Goal: Find contact information: Find contact information

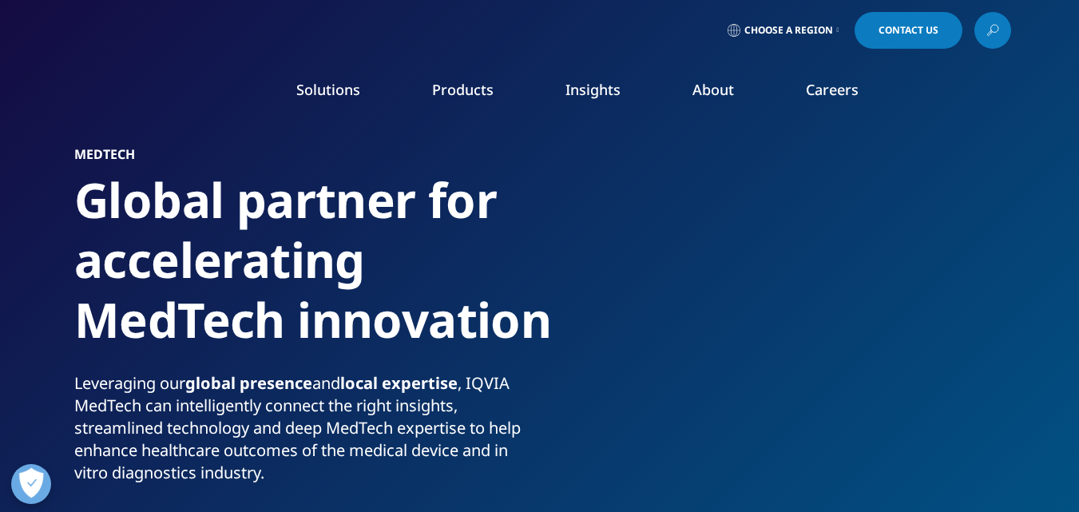
click at [927, 30] on span "Contact Us" at bounding box center [909, 31] width 60 height 10
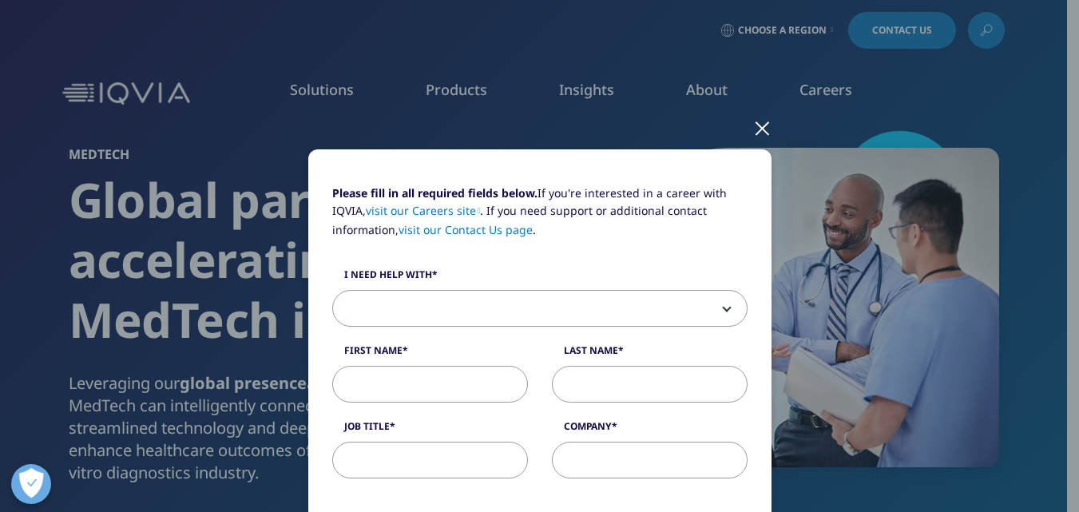
click at [765, 133] on div at bounding box center [762, 127] width 18 height 44
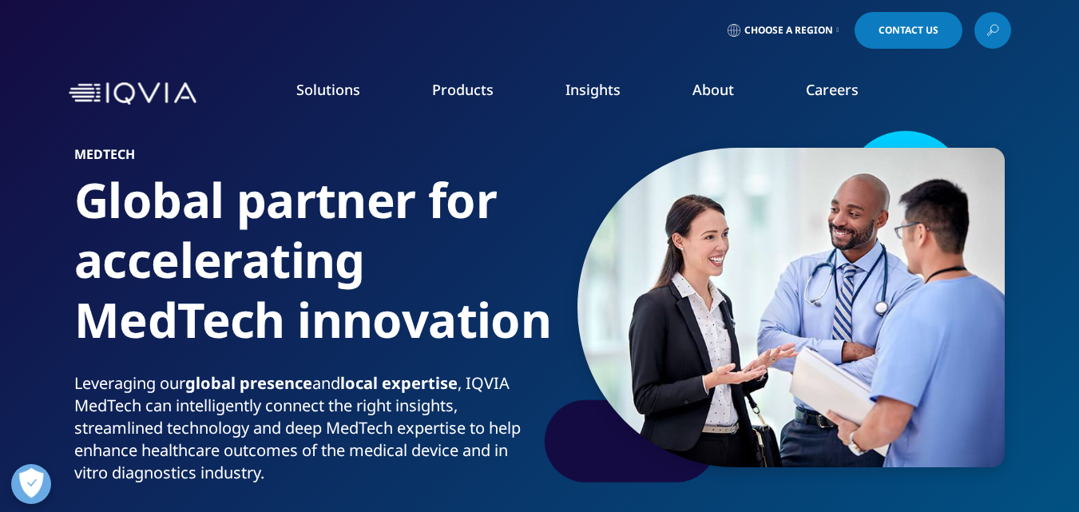
click at [823, 92] on link "Careers" at bounding box center [832, 89] width 53 height 19
click at [327, 294] on link "Interns" at bounding box center [408, 289] width 240 height 18
click at [324, 260] on link "Consulting" at bounding box center [408, 260] width 240 height 18
click at [324, 224] on link "Technology & Analytics" at bounding box center [408, 230] width 240 height 18
click at [332, 195] on link "Clinical Research" at bounding box center [408, 201] width 240 height 18
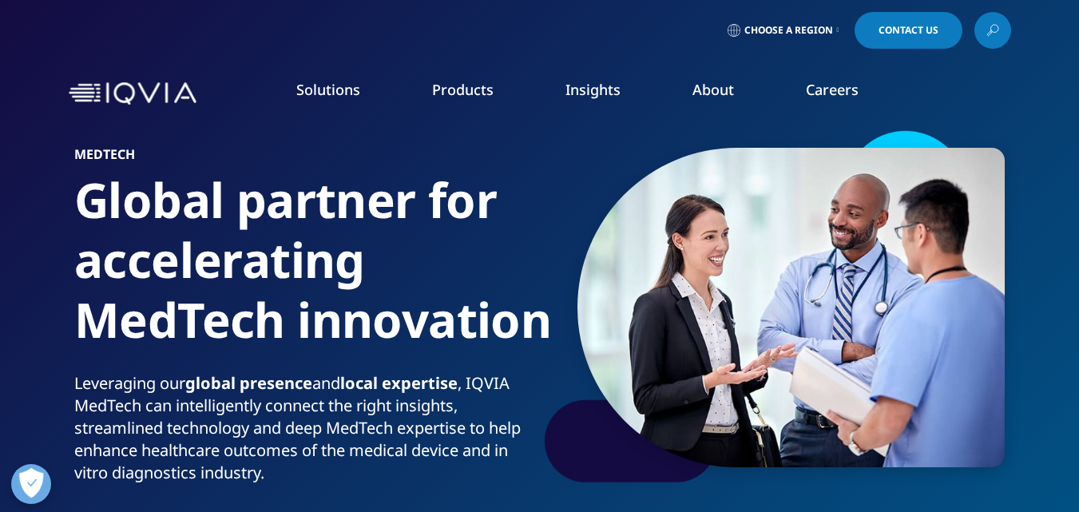
click at [603, 206] on link "Global Talent Network" at bounding box center [665, 201] width 240 height 18
click at [605, 217] on li "Global Talent Network" at bounding box center [665, 207] width 240 height 30
click at [597, 236] on link "IQVIA Alumni Network" at bounding box center [665, 230] width 240 height 18
drag, startPoint x: 590, startPoint y: 261, endPoint x: 558, endPoint y: 275, distance: 34.7
click at [588, 262] on link "View Open Roles" at bounding box center [665, 260] width 240 height 18
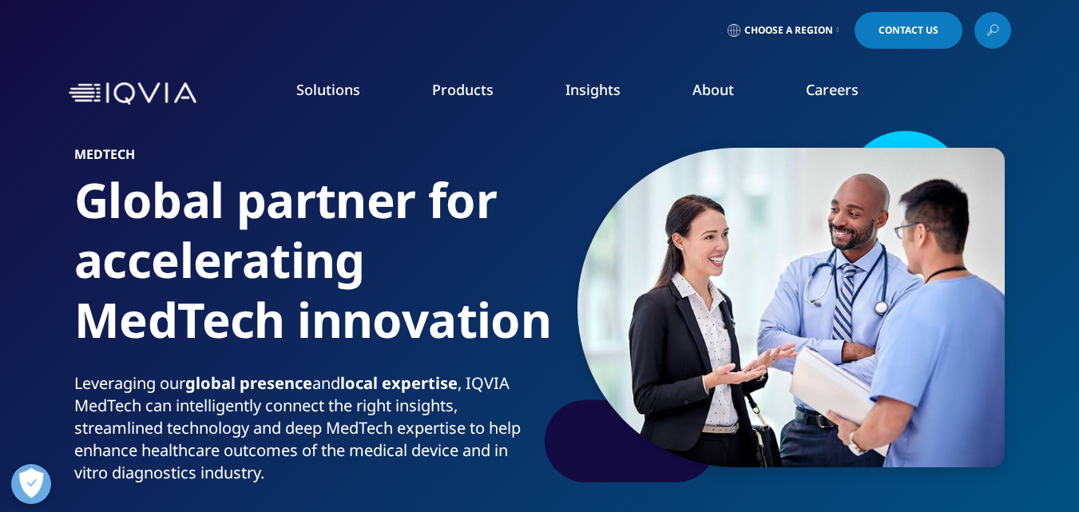
click at [387, 324] on link "Clinical Research Associates" at bounding box center [408, 319] width 240 height 18
click at [372, 349] on link "AI & Machine Learning" at bounding box center [408, 349] width 240 height 18
click at [578, 209] on link "News" at bounding box center [684, 215] width 264 height 18
click at [550, 255] on li "Our Impact" at bounding box center [420, 245] width 264 height 30
click at [601, 253] on link "Events & Webinars" at bounding box center [684, 245] width 264 height 18
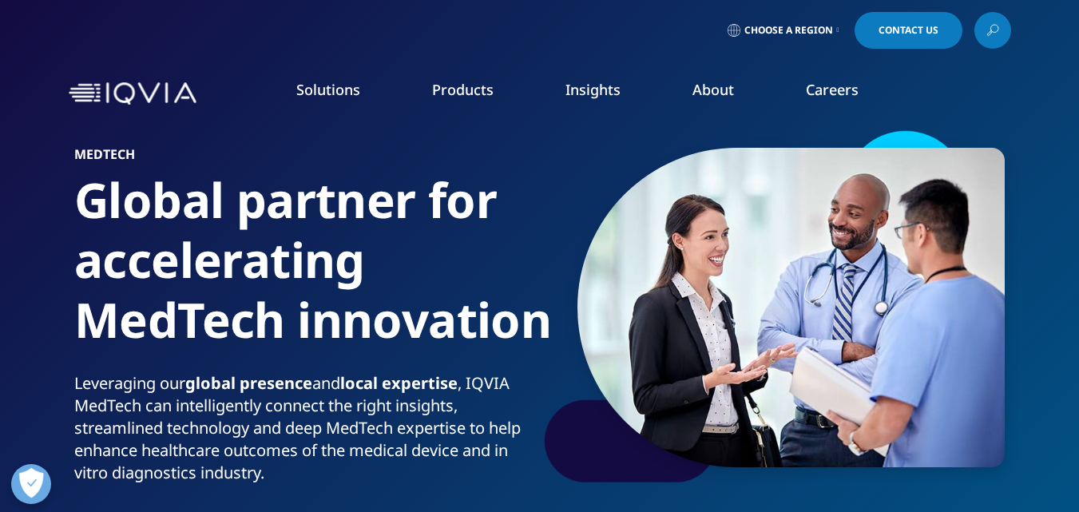
click at [304, 368] on link "Privacy" at bounding box center [420, 367] width 264 height 18
click at [327, 395] on link "Executive Team" at bounding box center [420, 397] width 264 height 18
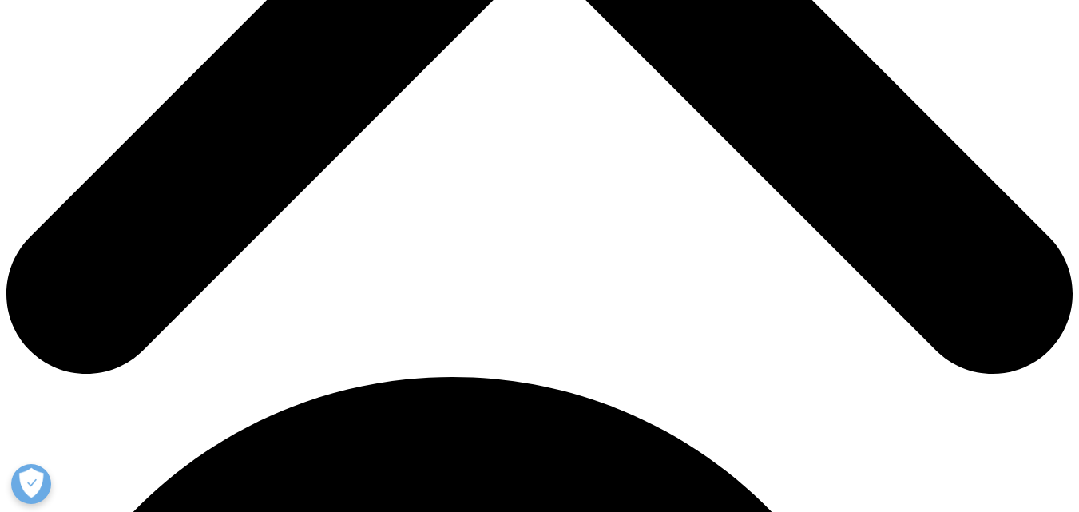
scroll to position [719, 0]
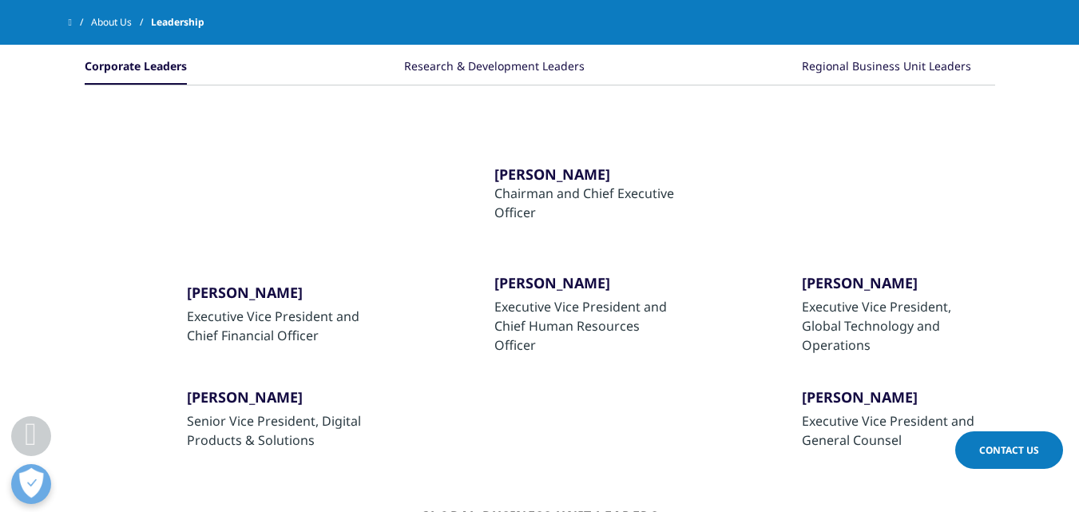
scroll to position [479, 0]
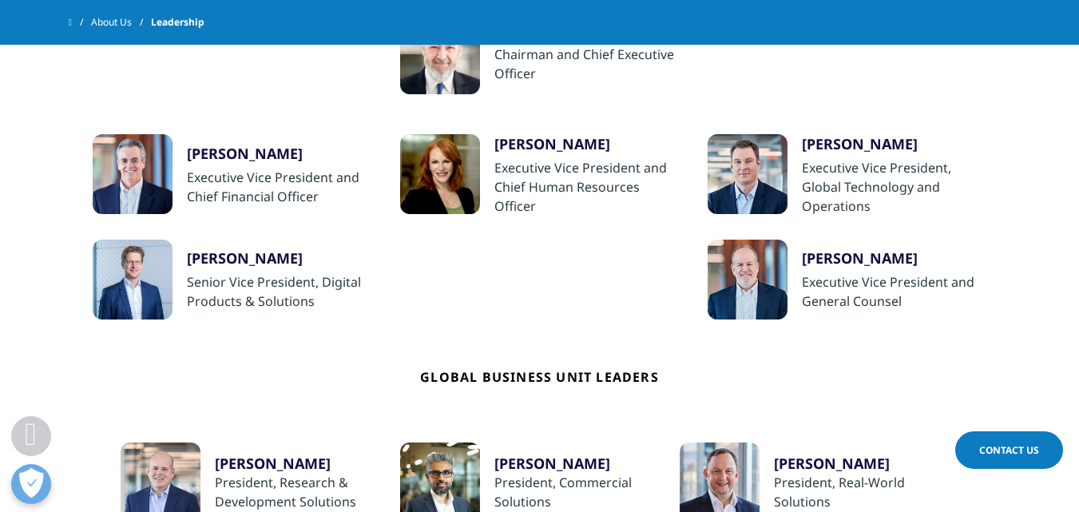
click at [244, 169] on div "Executive Vice President and Chief Financial Officer" at bounding box center [279, 187] width 185 height 38
click at [250, 154] on div "Ron Bruehlman" at bounding box center [279, 153] width 185 height 19
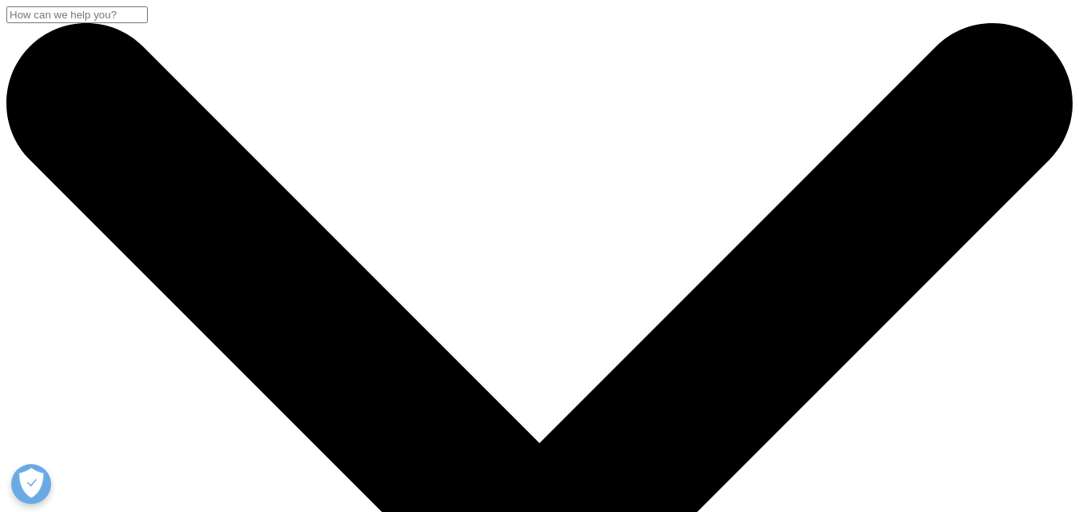
scroll to position [1770, 0]
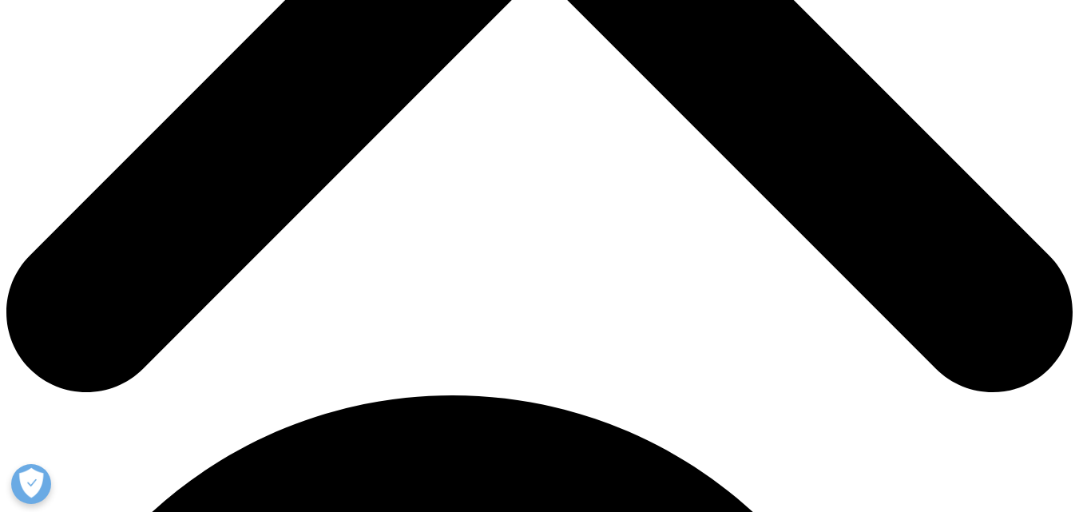
scroll to position [799, 0]
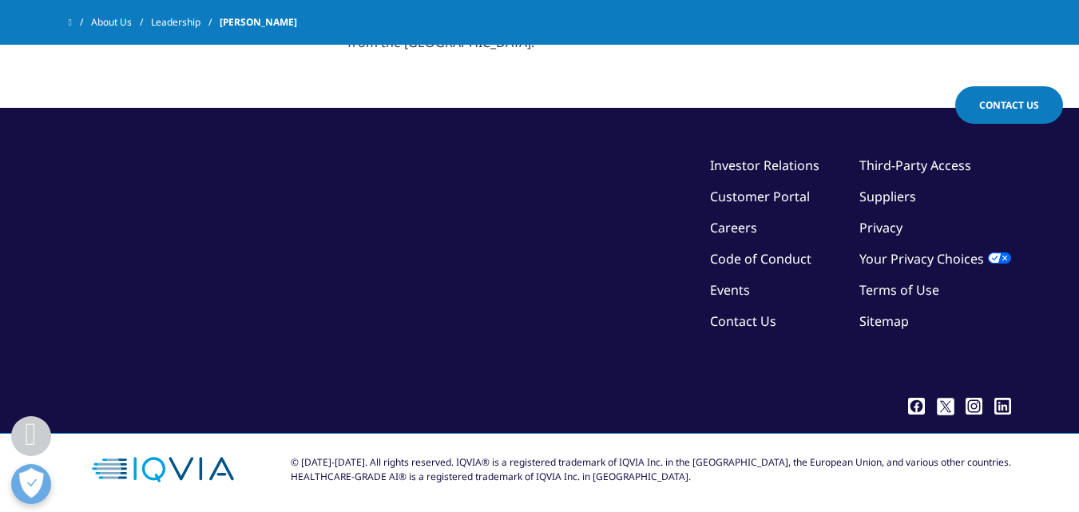
click at [740, 330] on link "Contact Us" at bounding box center [743, 321] width 66 height 18
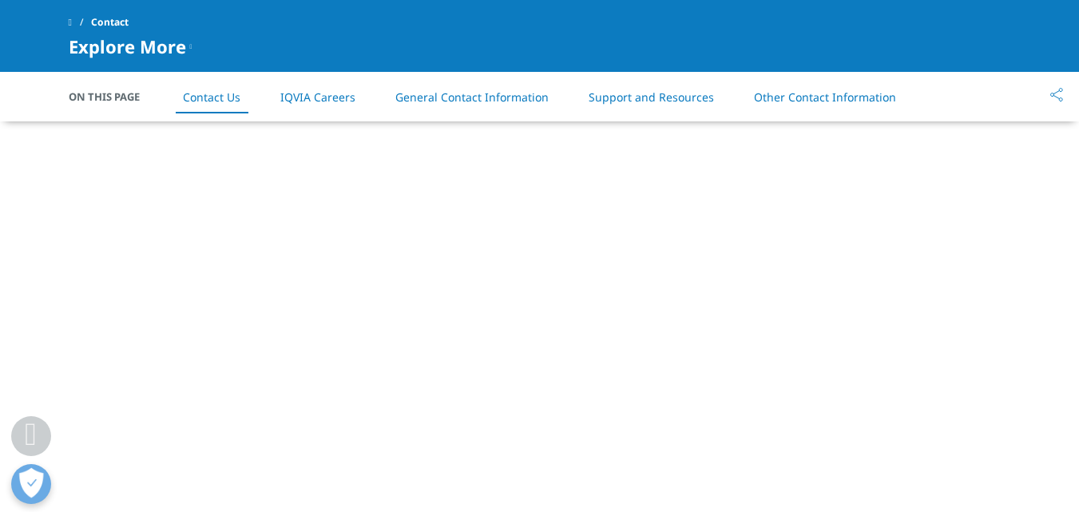
scroll to position [1039, 0]
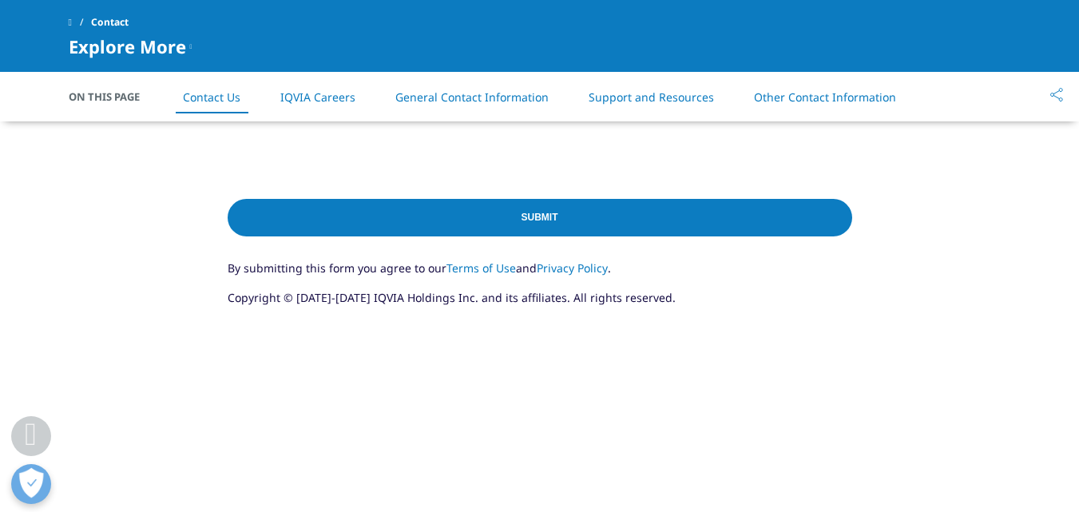
click at [440, 100] on link "General Contact Information" at bounding box center [471, 96] width 153 height 15
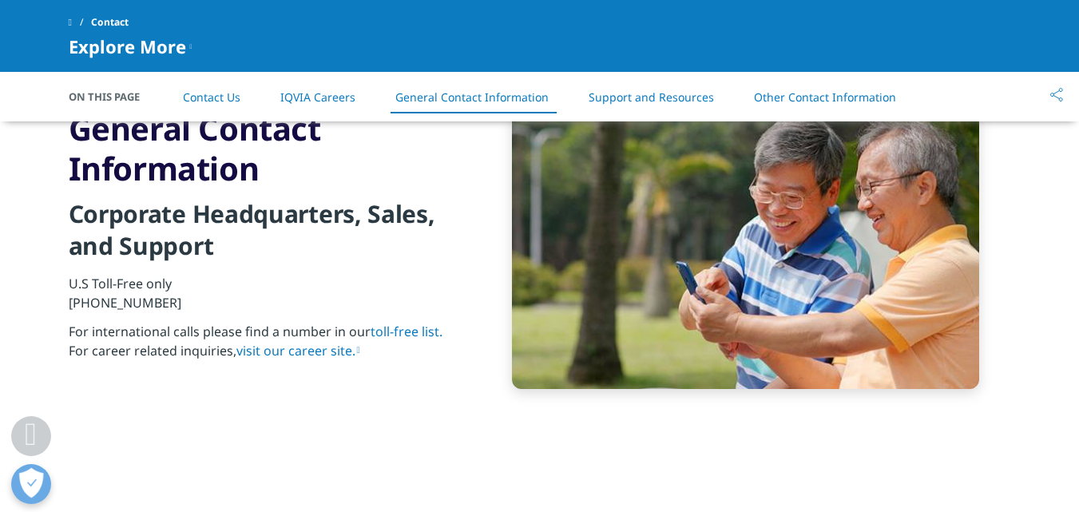
scroll to position [1731, 0]
drag, startPoint x: 304, startPoint y: 346, endPoint x: 665, endPoint y: 439, distance: 373.8
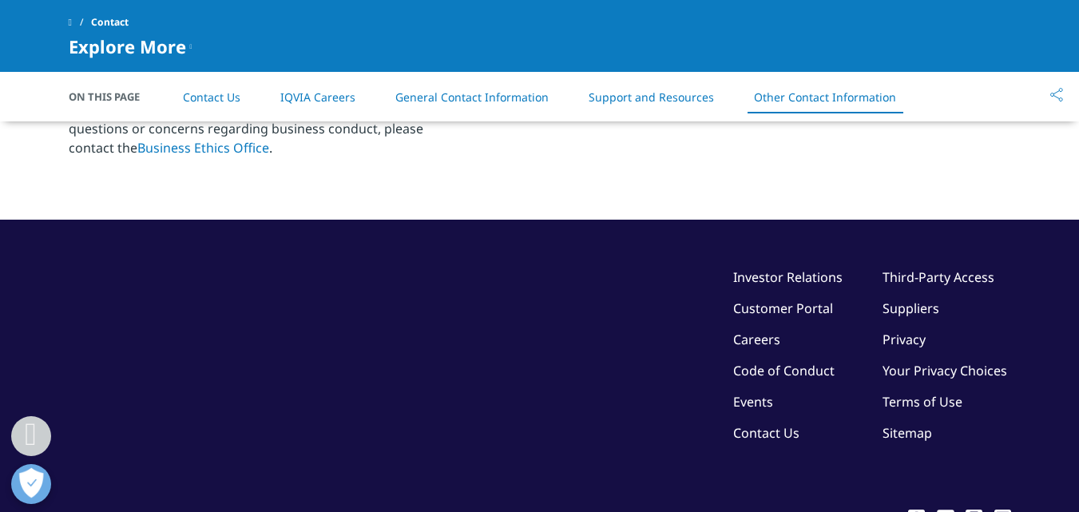
scroll to position [2815, 0]
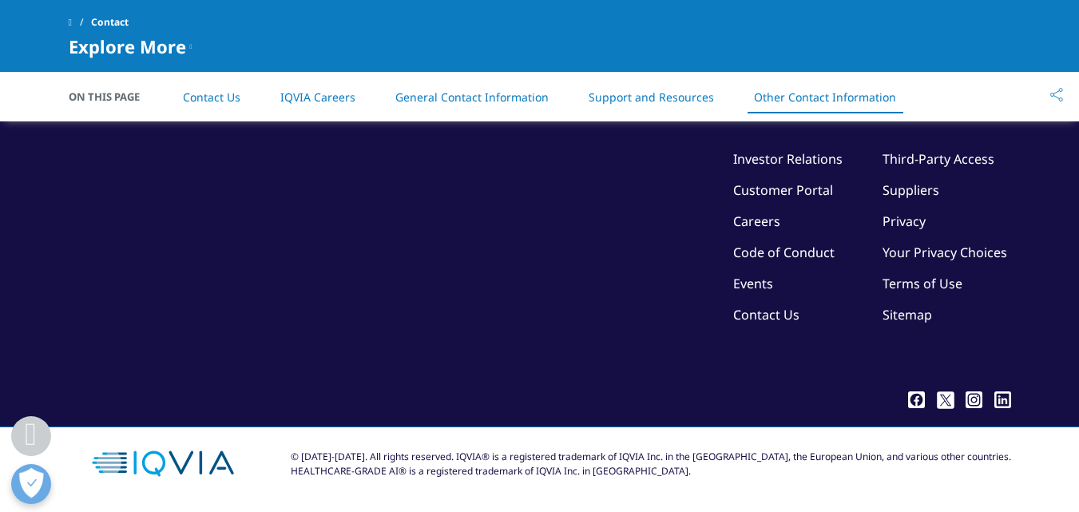
click at [916, 403] on icon at bounding box center [916, 399] width 17 height 17
